Goal: Transaction & Acquisition: Purchase product/service

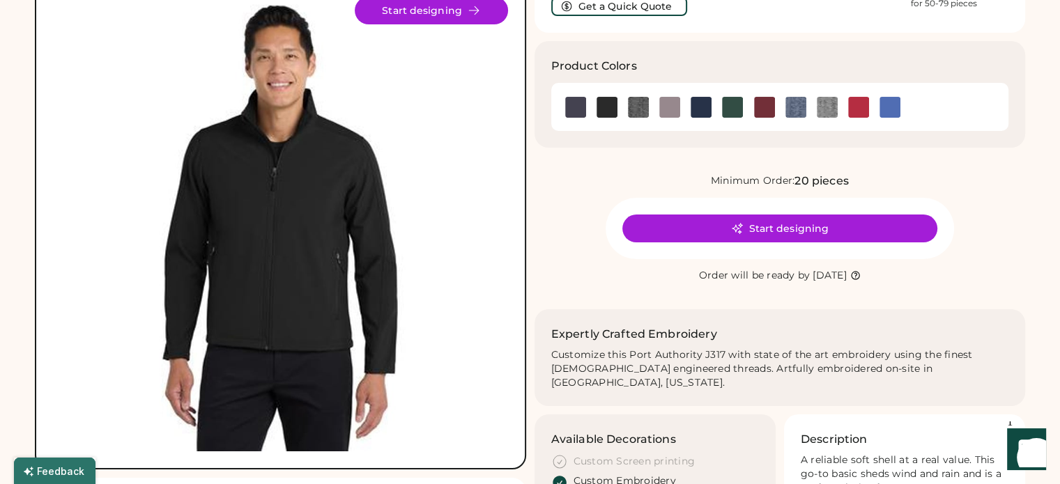
scroll to position [139, 0]
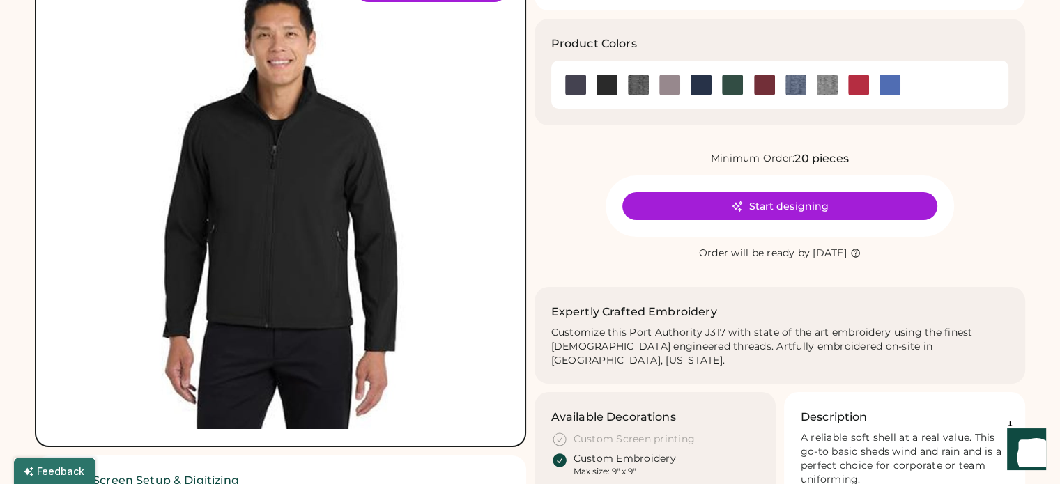
click at [312, 261] on img at bounding box center [280, 201] width 455 height 455
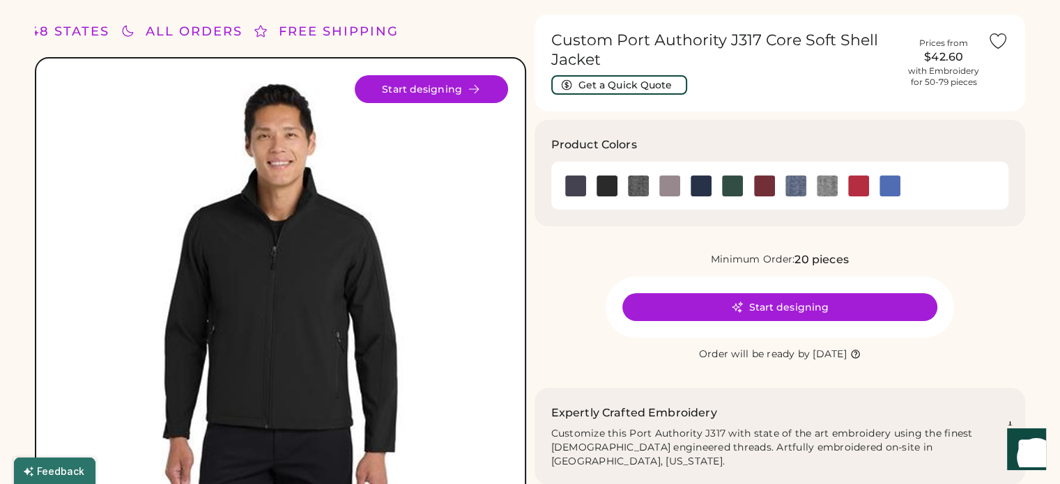
scroll to position [0, 0]
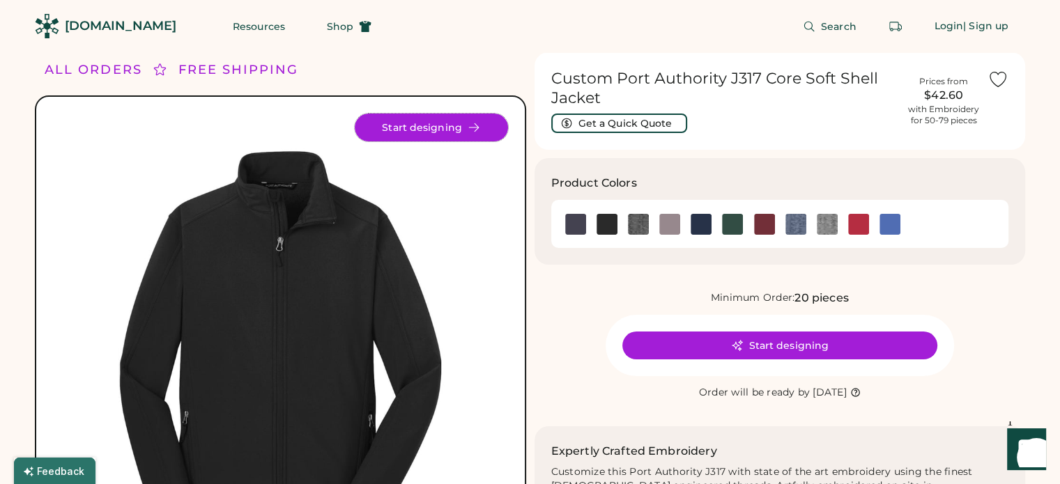
click at [463, 125] on button "Start designing" at bounding box center [431, 128] width 153 height 28
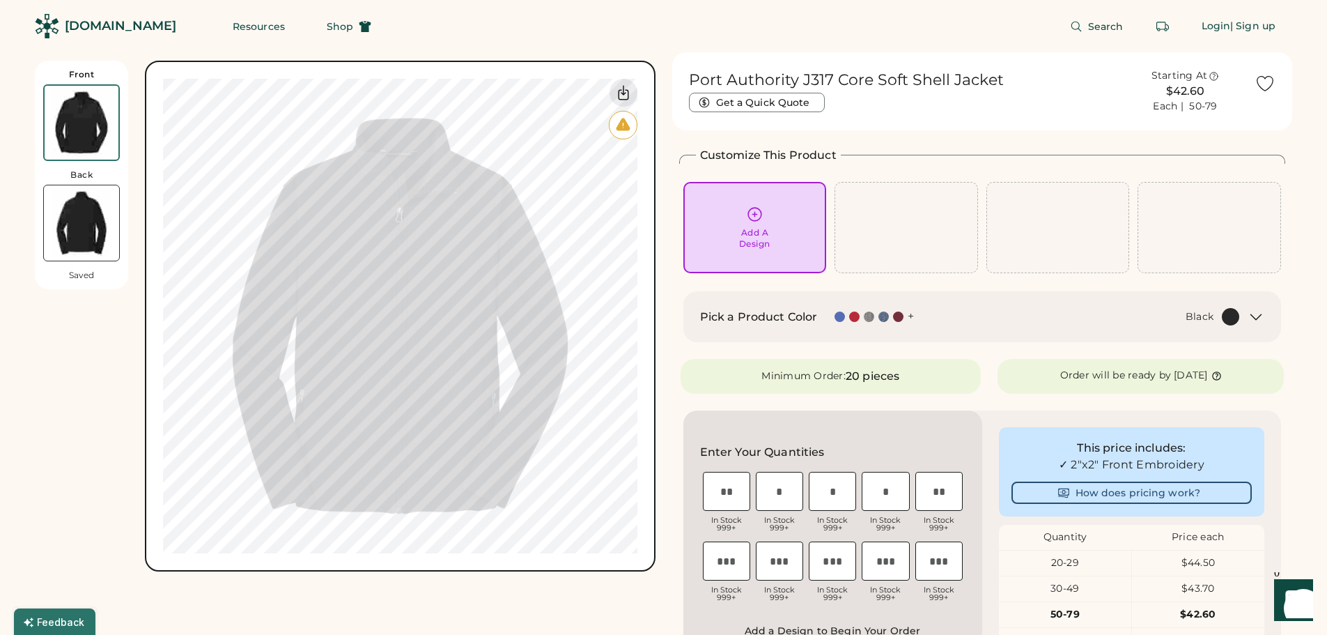
click at [76, 219] on img at bounding box center [81, 222] width 75 height 75
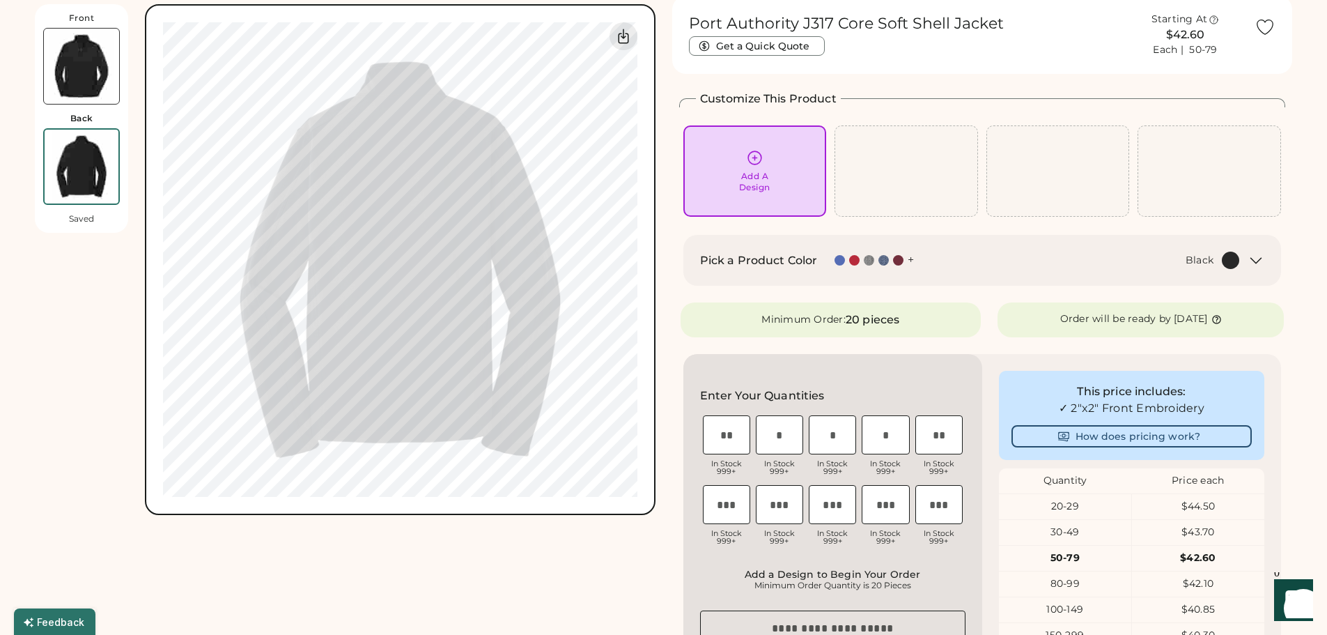
scroll to position [61, 0]
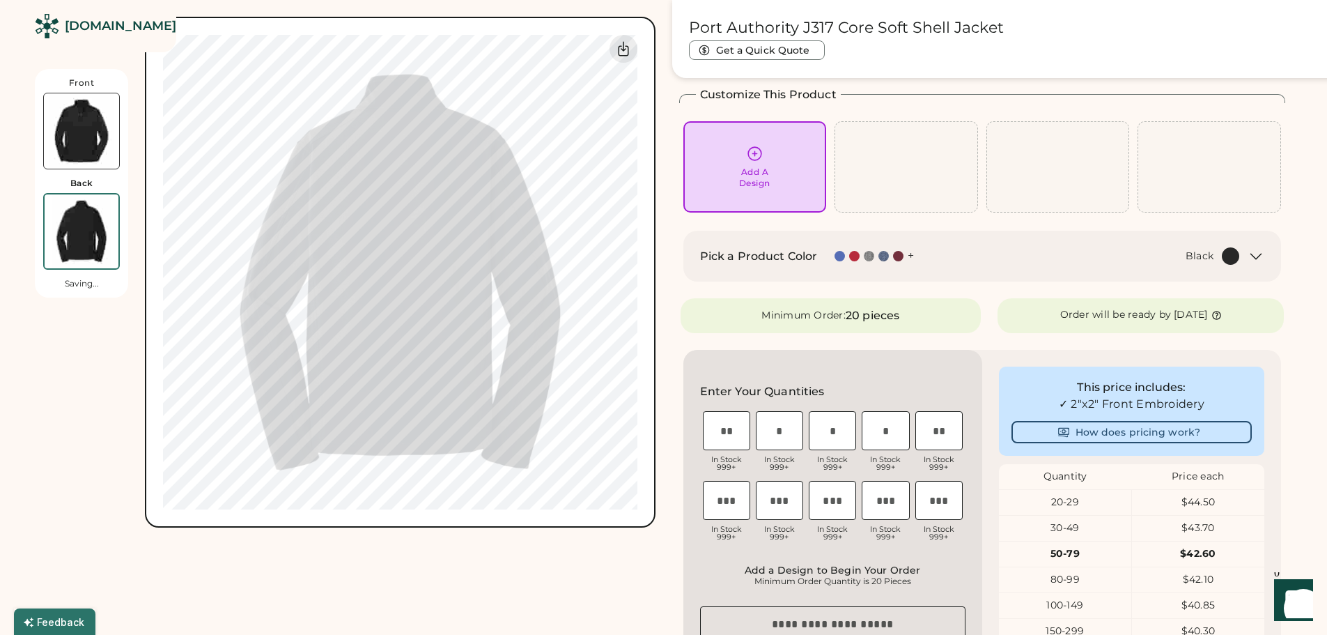
click at [77, 141] on img at bounding box center [81, 130] width 75 height 75
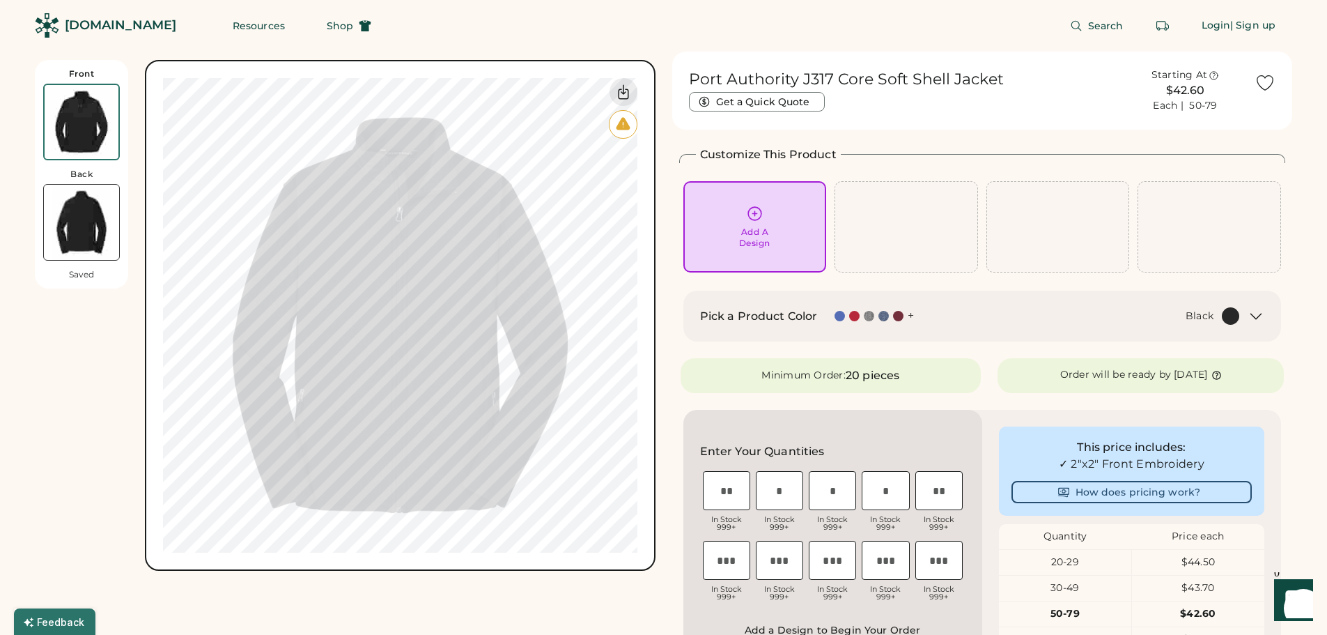
scroll to position [0, 0]
click at [1070, 317] on icon at bounding box center [1256, 317] width 17 height 17
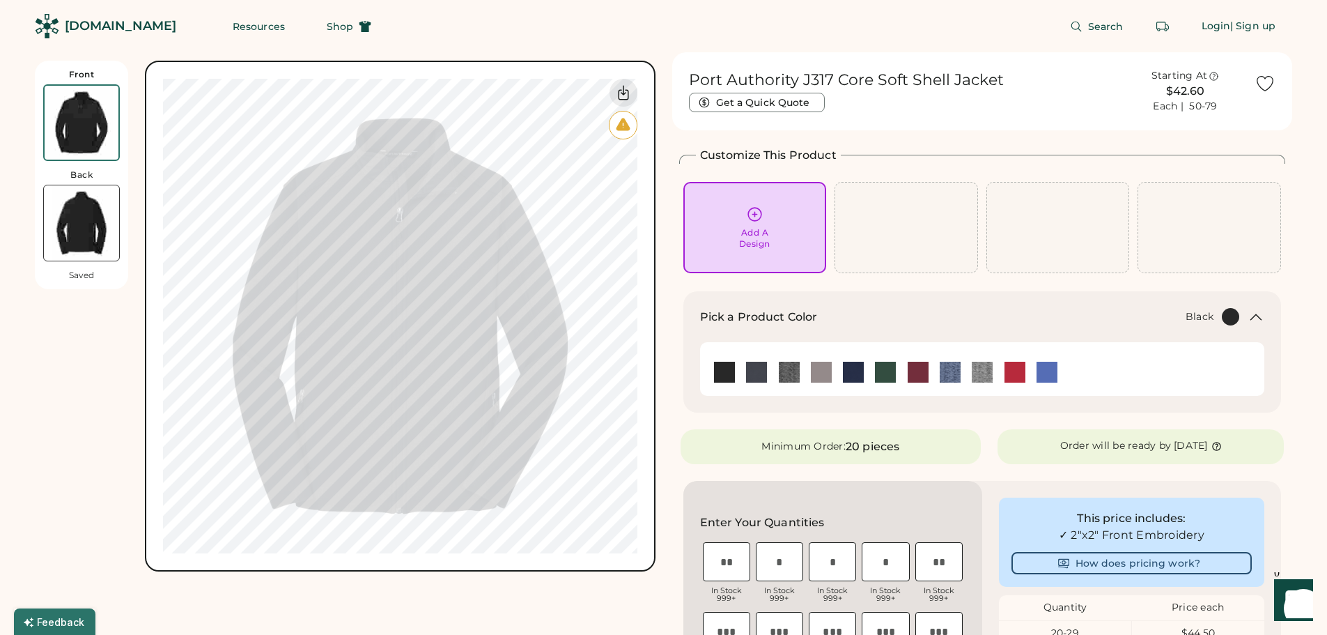
click at [1070, 317] on icon at bounding box center [1256, 317] width 17 height 17
